Goal: Transaction & Acquisition: Book appointment/travel/reservation

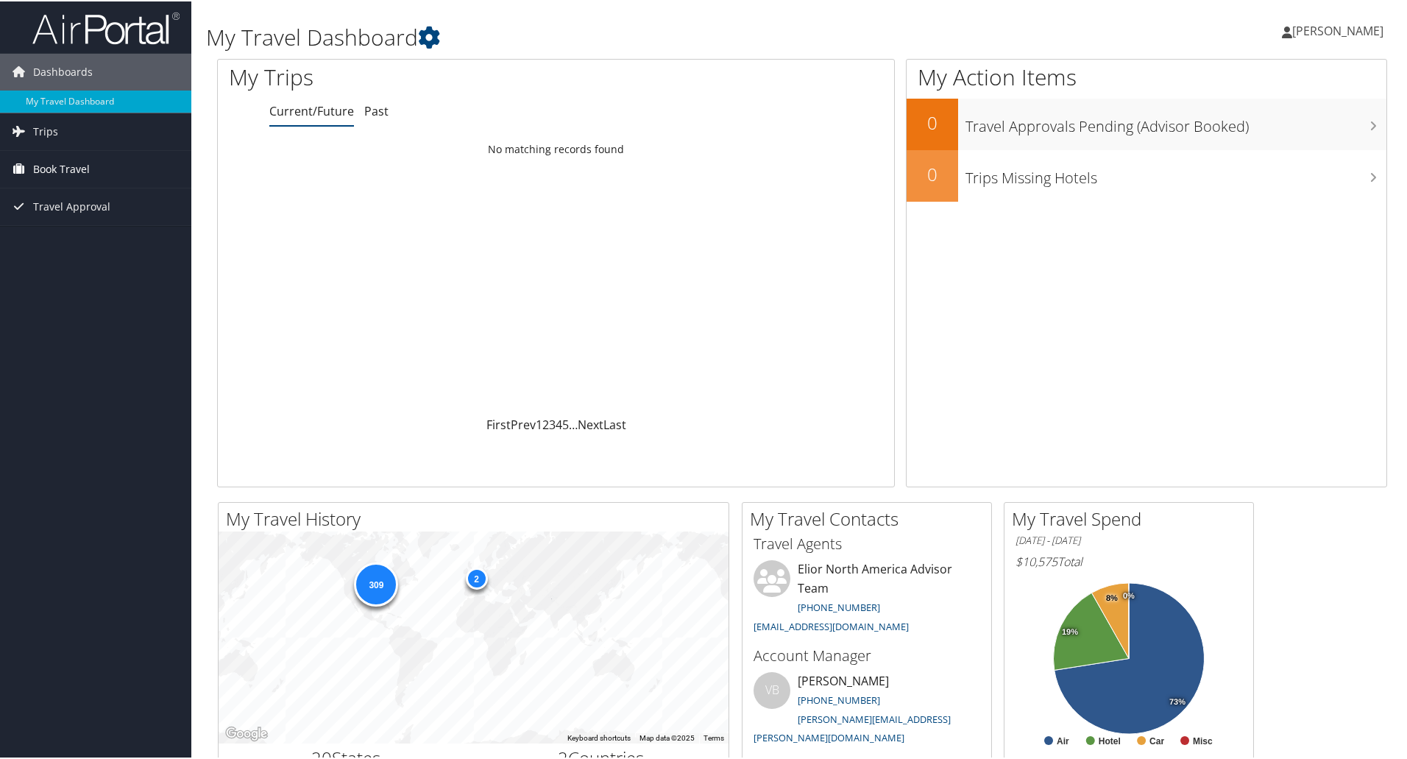
click at [84, 162] on span "Book Travel" at bounding box center [61, 167] width 57 height 37
click at [85, 239] on link "Book/Manage Online Trips" at bounding box center [95, 241] width 191 height 22
